Goal: Information Seeking & Learning: Learn about a topic

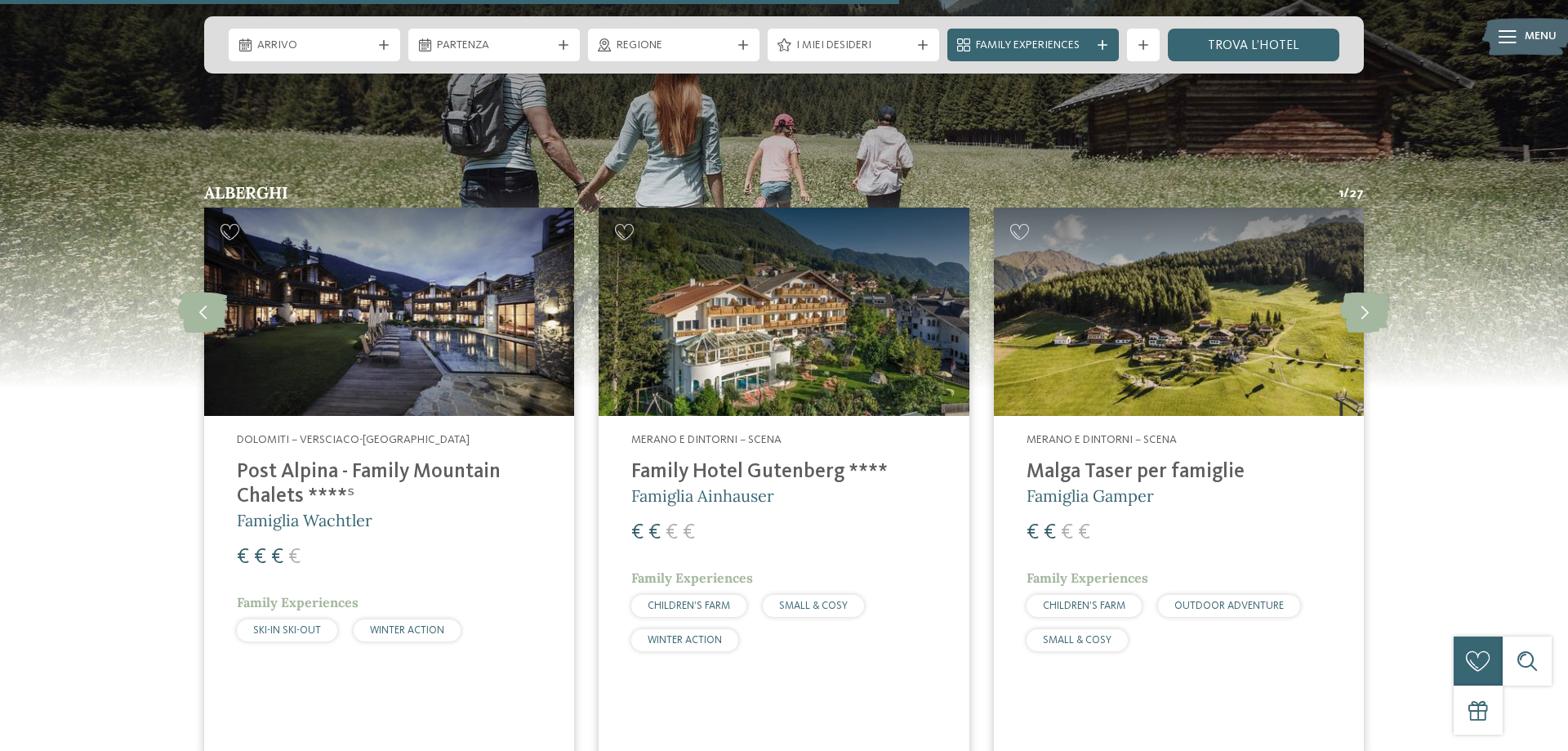
scroll to position [4583, 0]
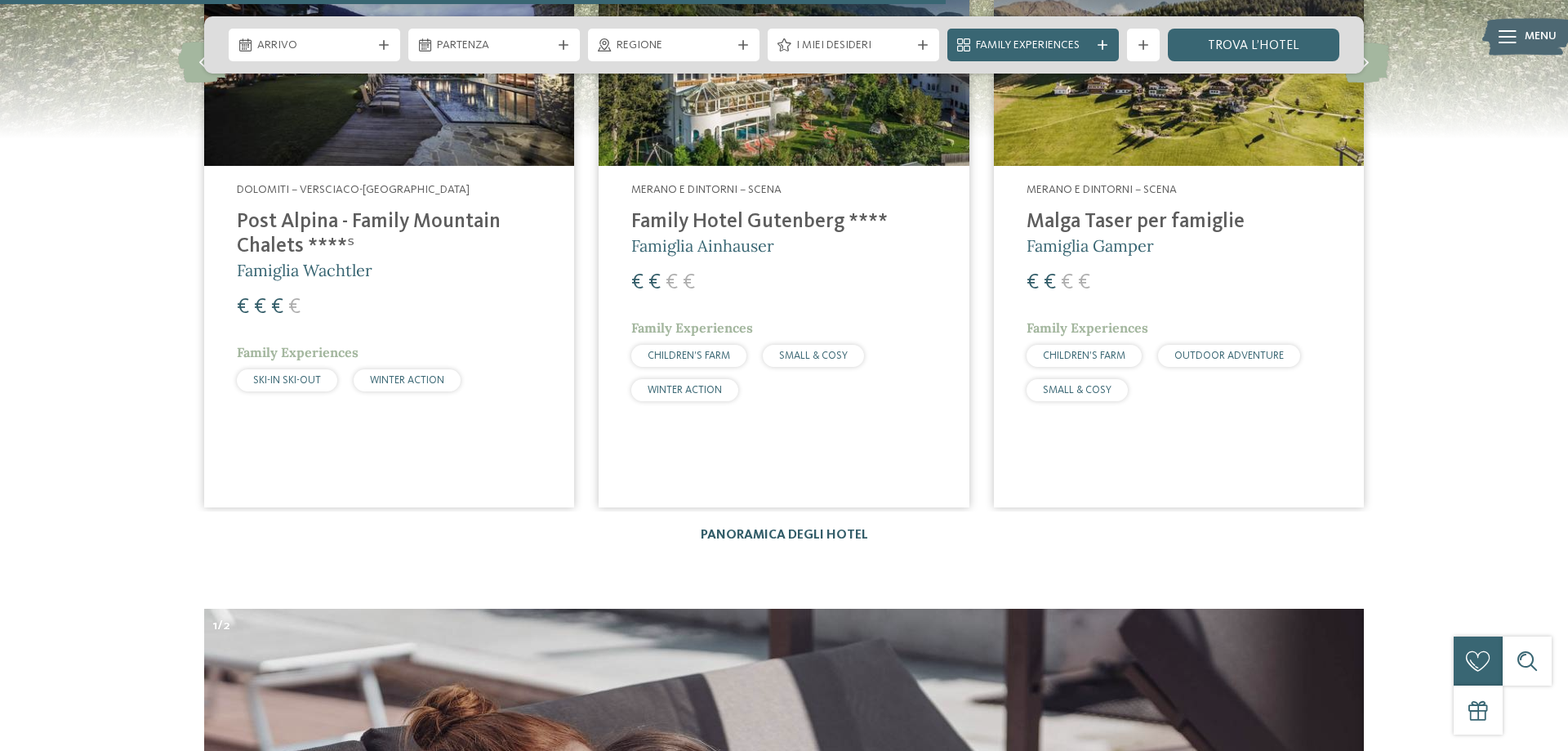
click at [844, 528] on link "Panoramica degli hotel" at bounding box center [784, 535] width 168 height 13
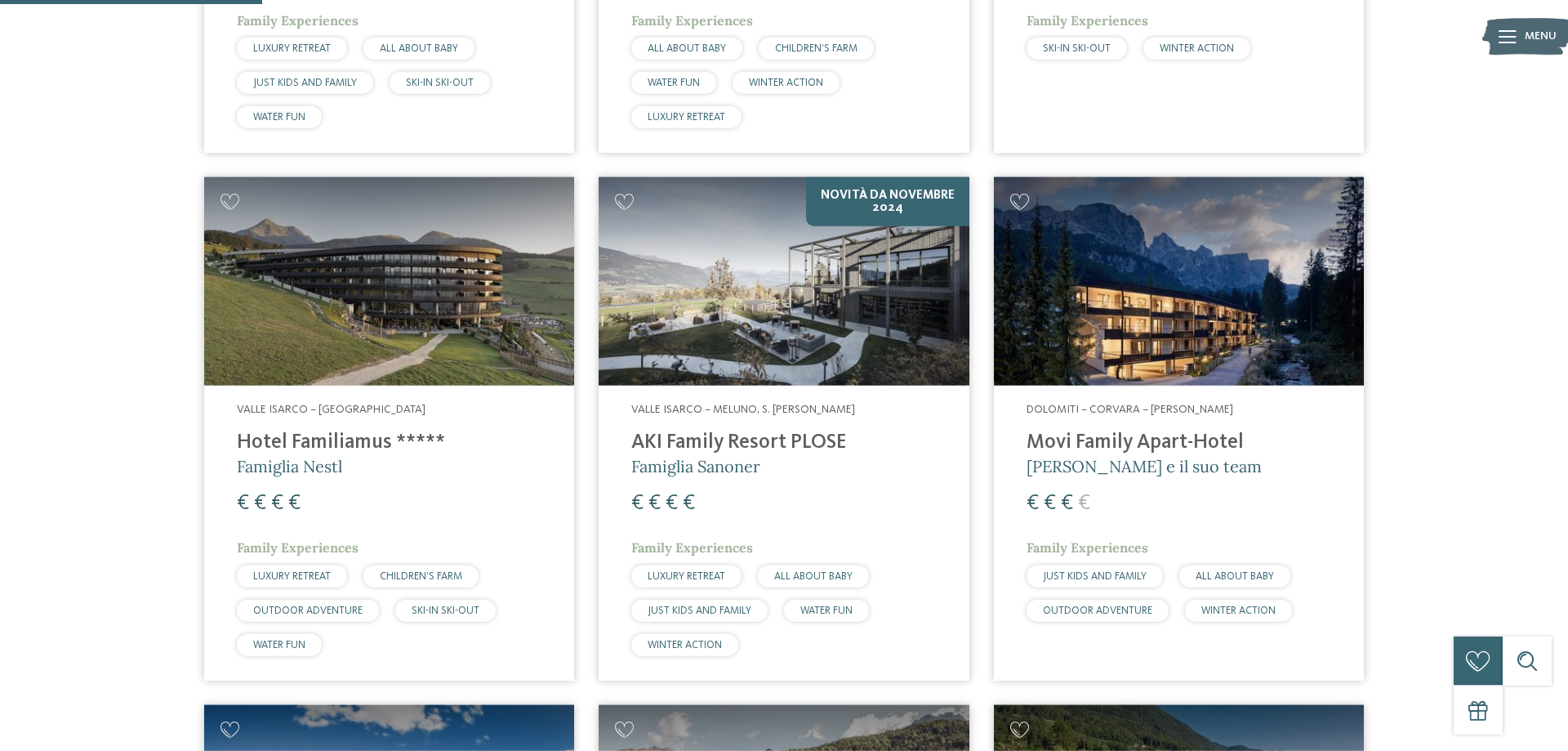
scroll to position [916, 0]
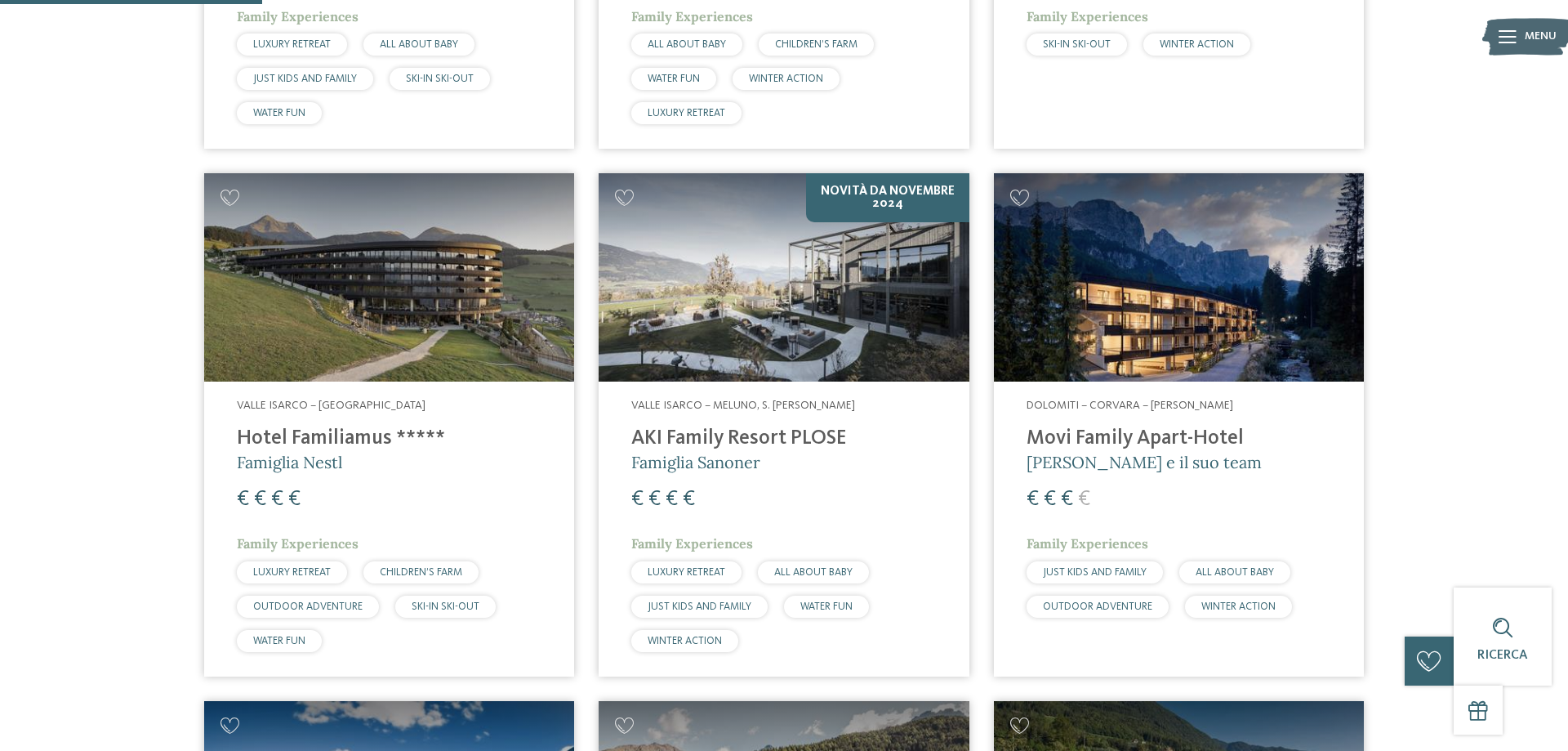
click at [674, 437] on h4 "AKI Family Resort PLOSE" at bounding box center [783, 438] width 304 height 24
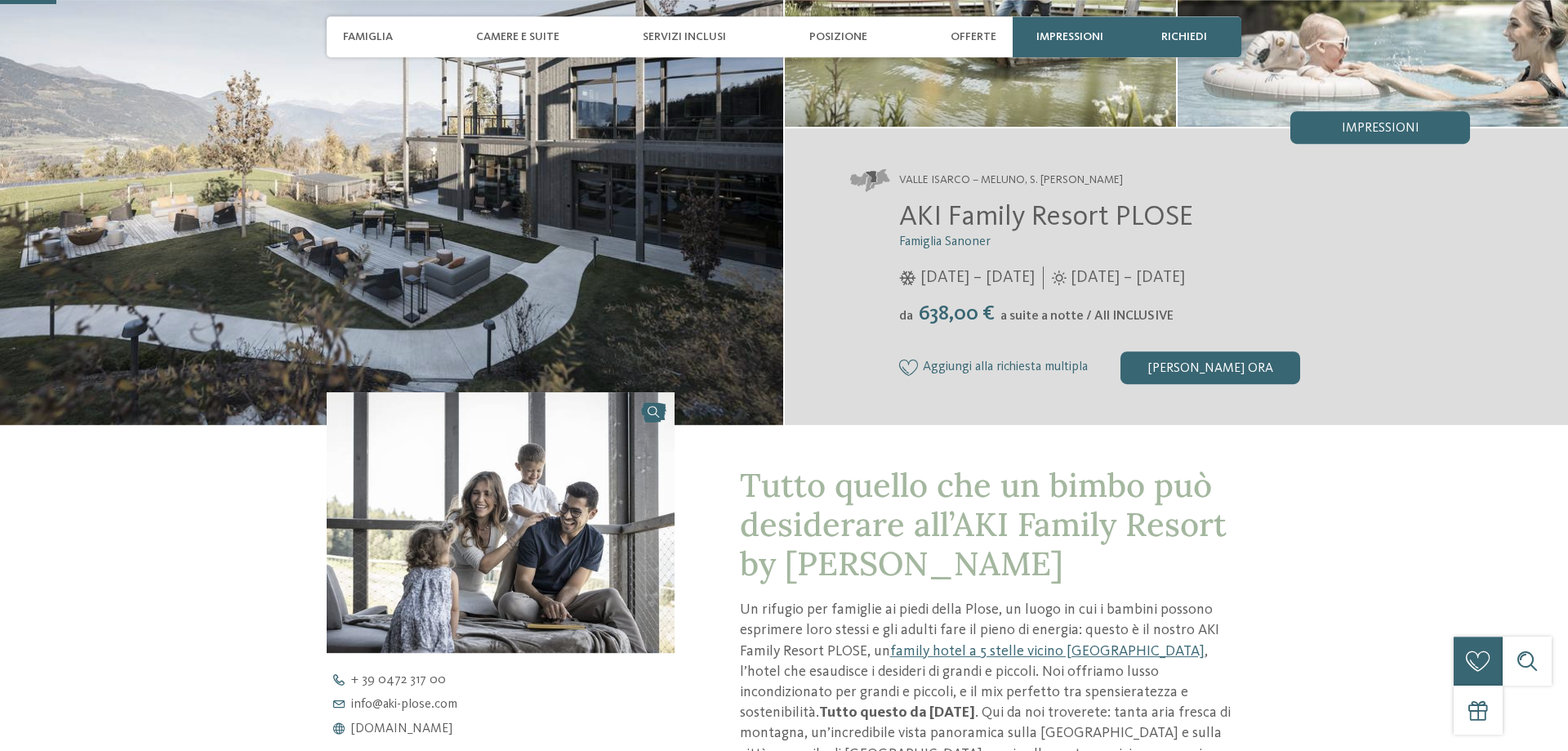
scroll to position [250, 0]
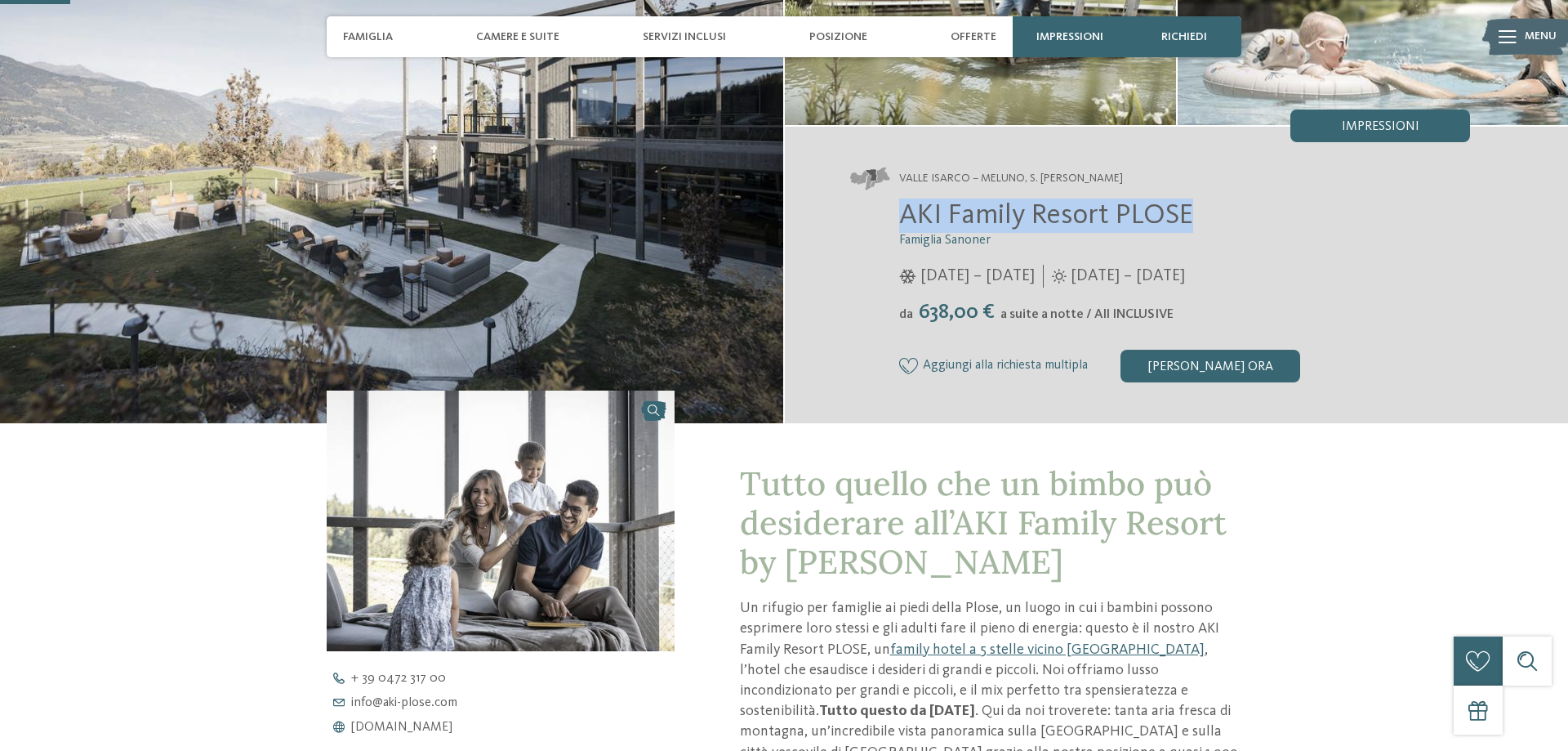
drag, startPoint x: 1197, startPoint y: 216, endPoint x: 897, endPoint y: 214, distance: 300.0
click at [897, 214] on div "AKI Family Resort PLOSE Famiglia Sanoner 17/11/2024 – 03/05/2025 da" at bounding box center [1159, 290] width 620 height 184
copy span "AKI Family Resort PLOSE"
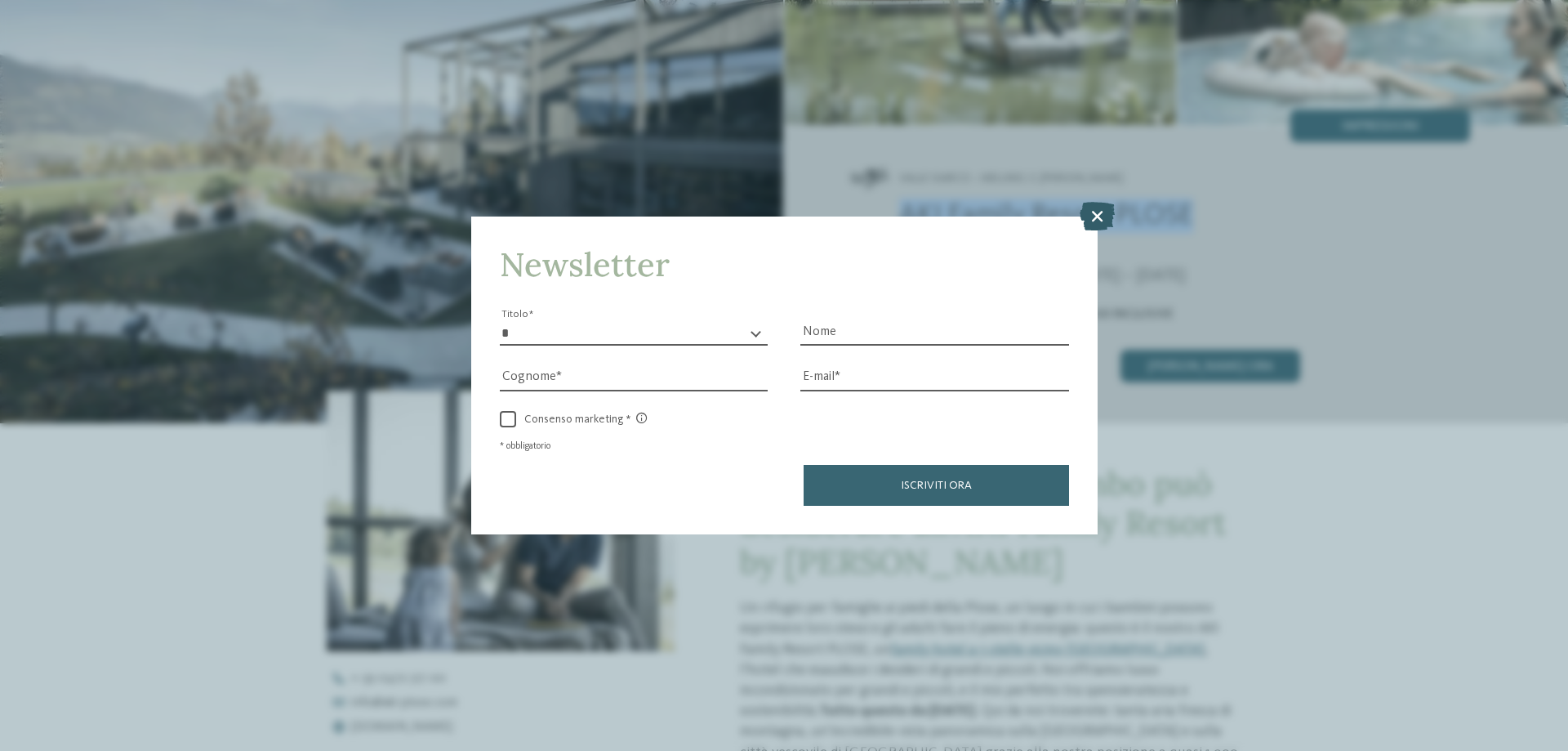
click at [1091, 217] on icon at bounding box center [1097, 216] width 35 height 28
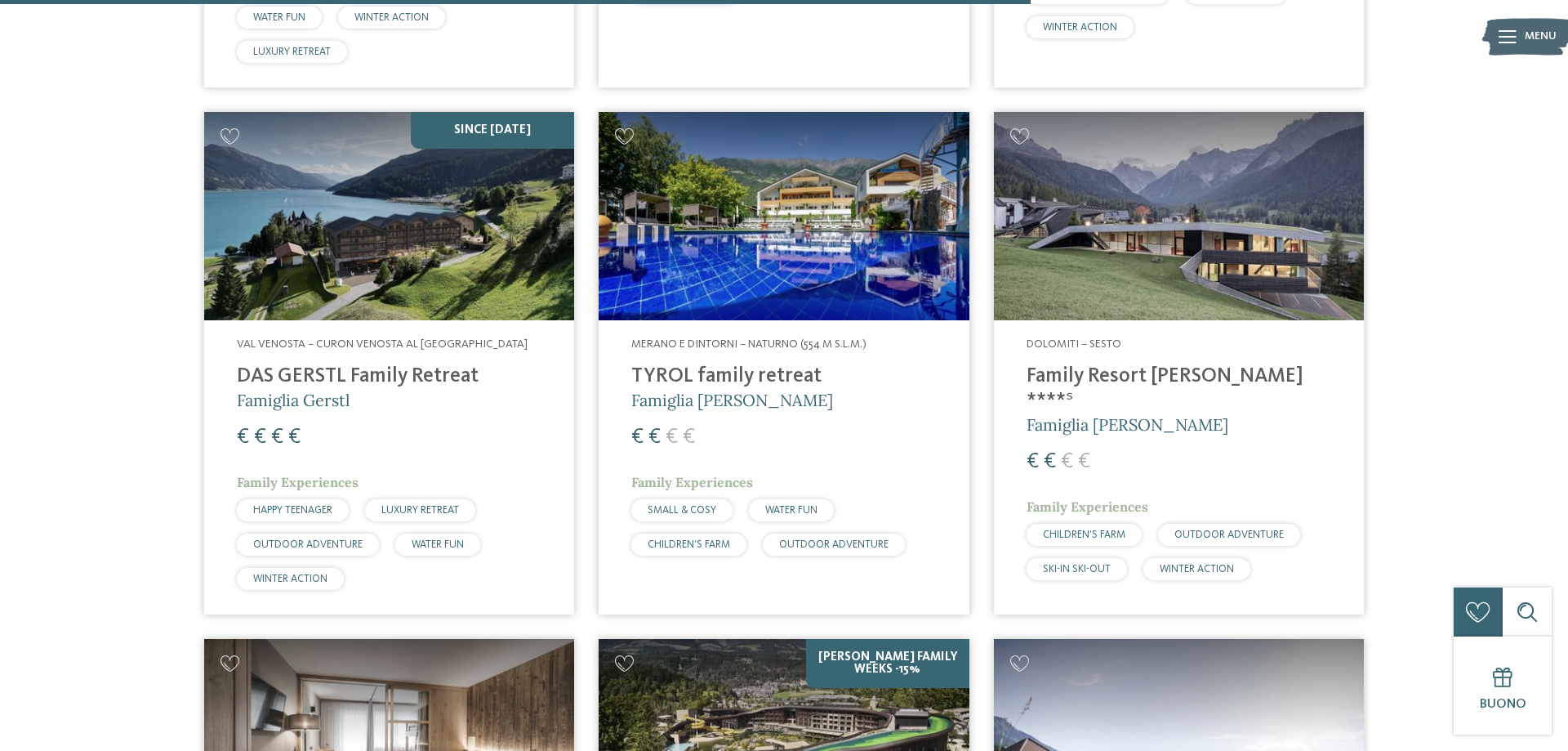
scroll to position [3999, 0]
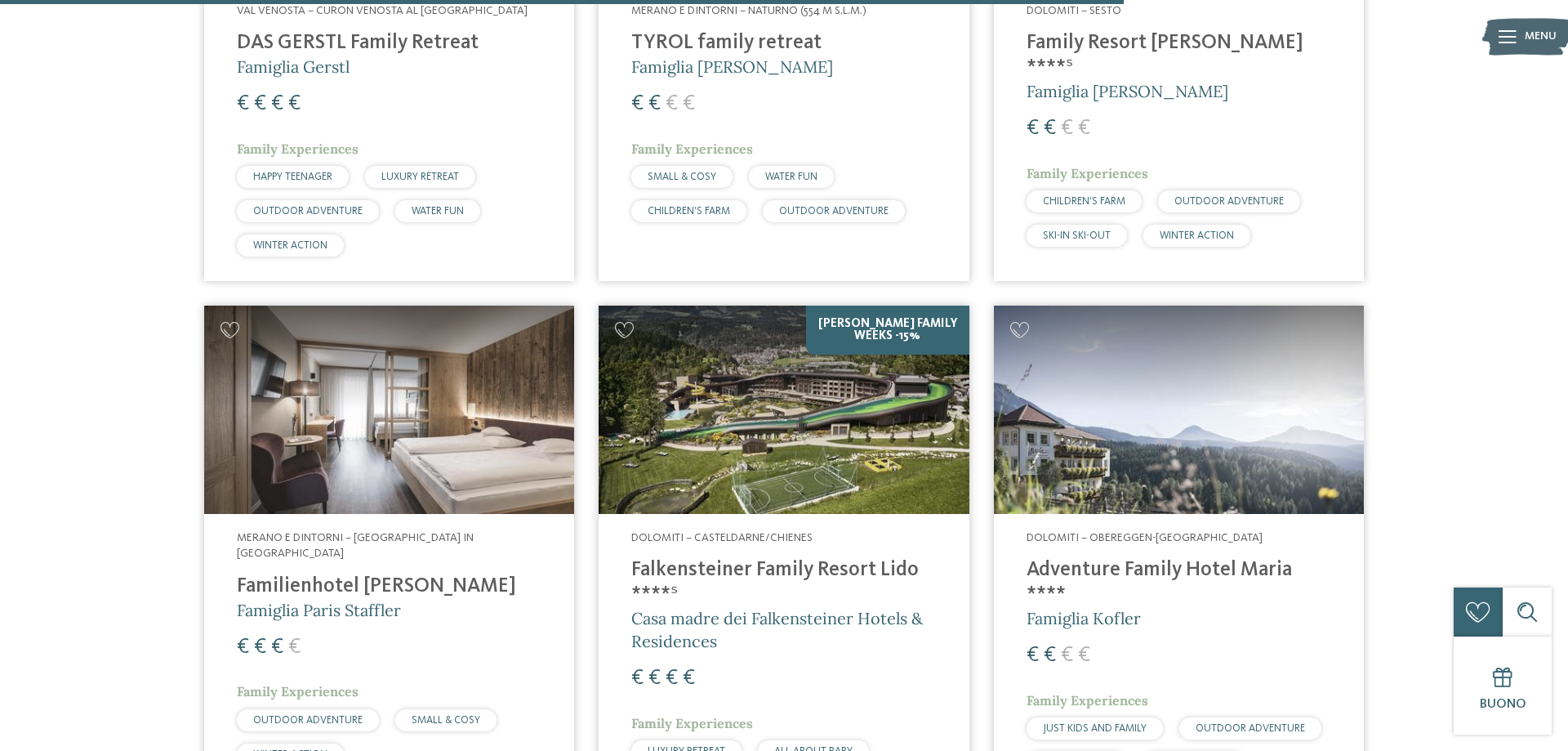
click at [813, 558] on h4 "Falkensteiner Family Resort Lido ****ˢ" at bounding box center [783, 582] width 304 height 49
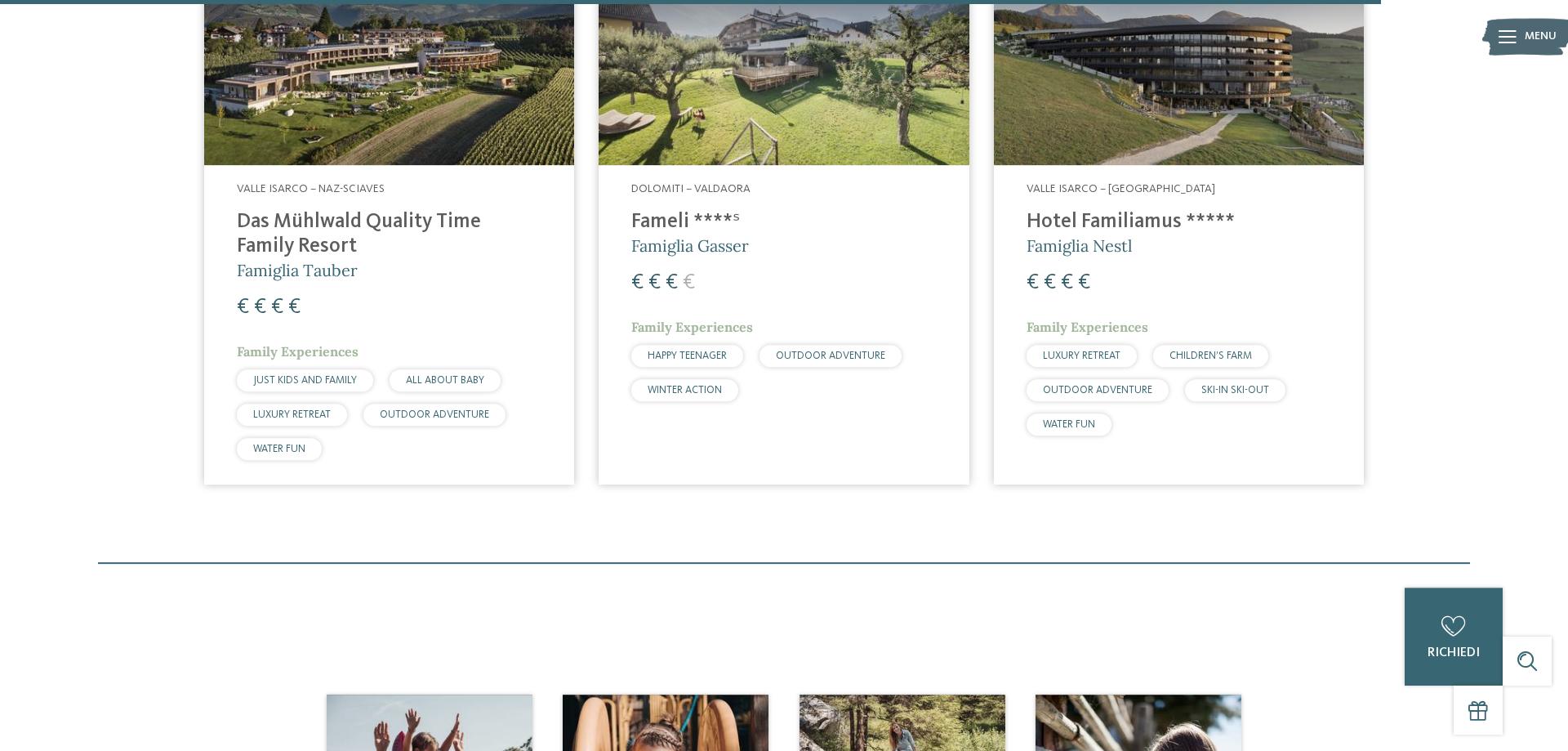
scroll to position [5083, 0]
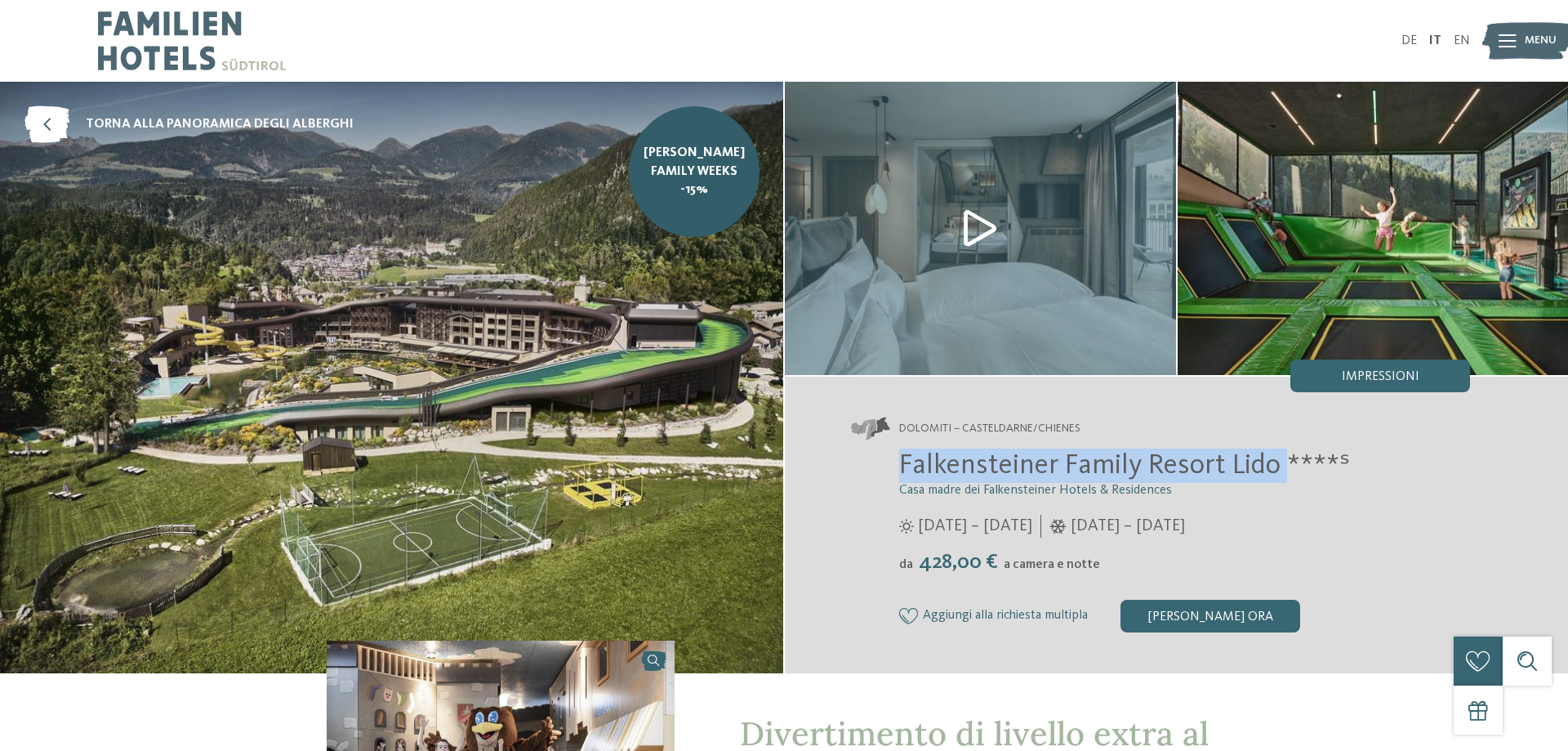
drag, startPoint x: 1284, startPoint y: 464, endPoint x: 902, endPoint y: 466, distance: 382.0
click at [902, 466] on span "Falkensteiner Family Resort Lido ****ˢ" at bounding box center [1124, 465] width 450 height 28
copy span "Falkensteiner Family Resort Lido"
click at [702, 172] on span "[PERSON_NAME] Family Weeks -15%" at bounding box center [693, 171] width 106 height 55
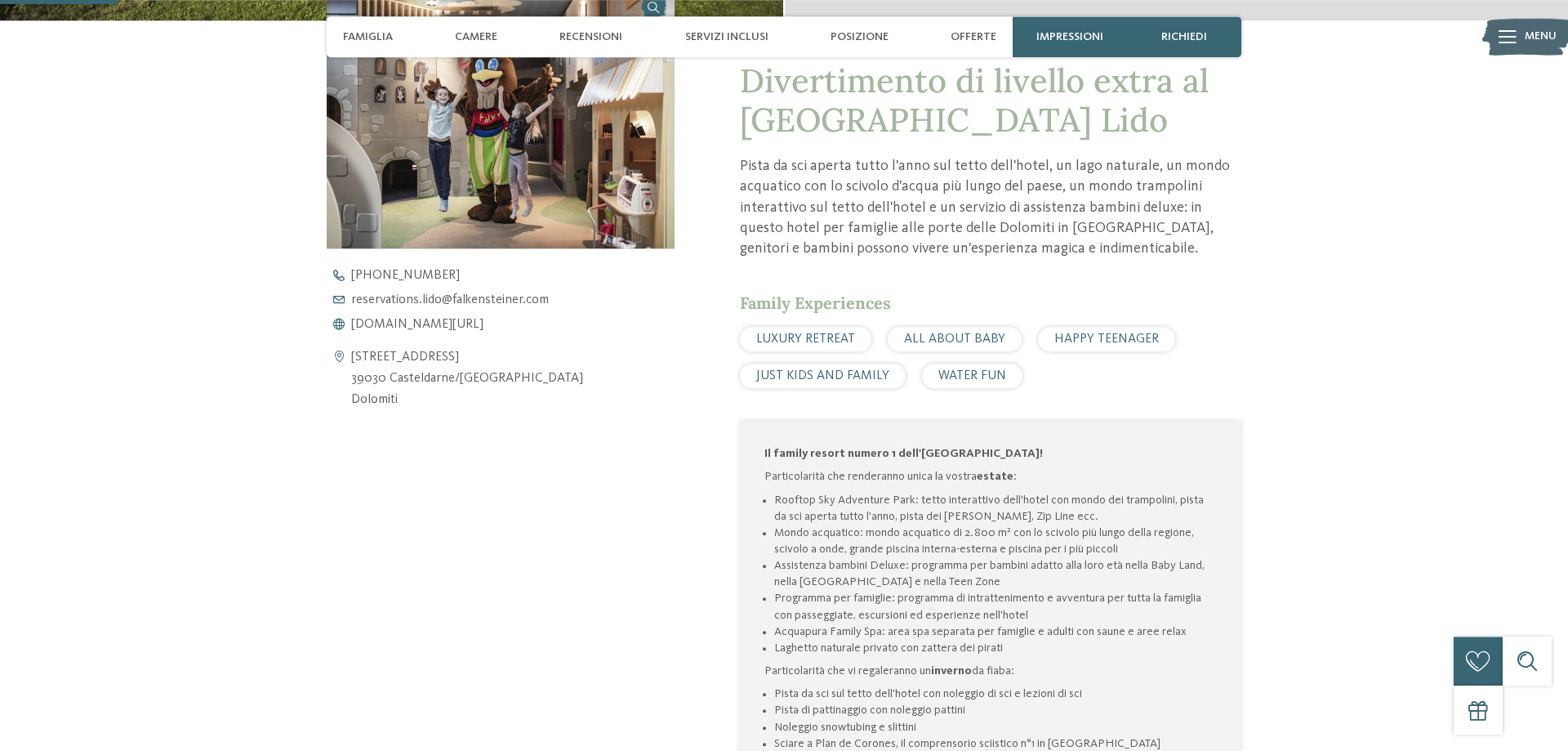
scroll to position [750, 0]
